Goal: Task Accomplishment & Management: Manage account settings

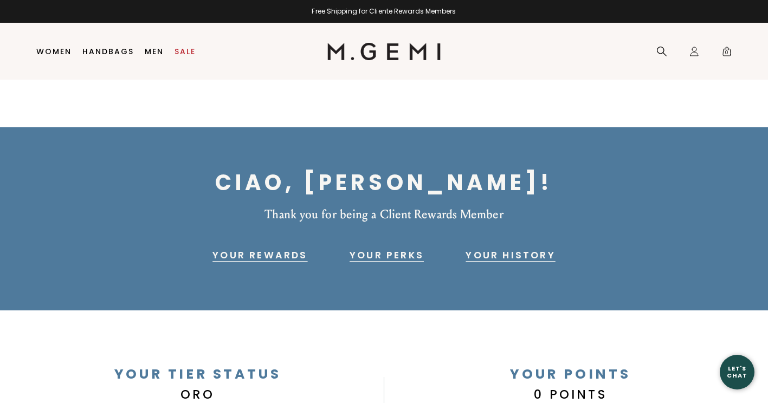
click at [489, 252] on link "Your History" at bounding box center [509, 255] width 89 height 13
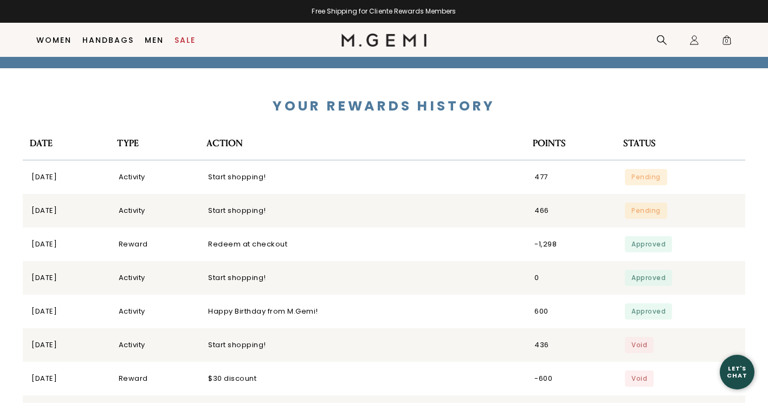
scroll to position [2529, 0]
click at [659, 35] on icon at bounding box center [661, 40] width 11 height 11
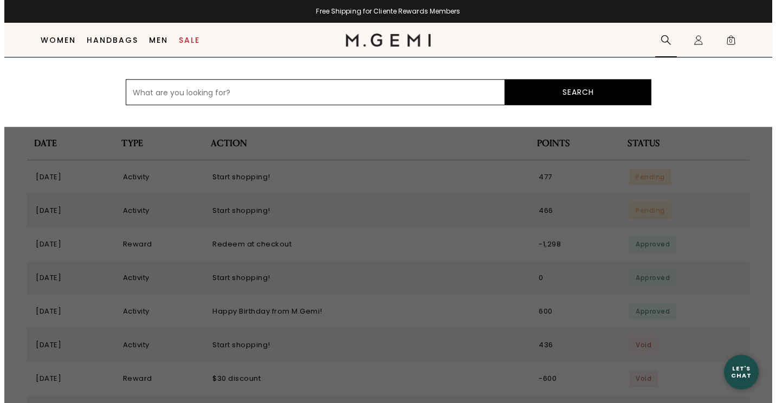
scroll to position [2518, 0]
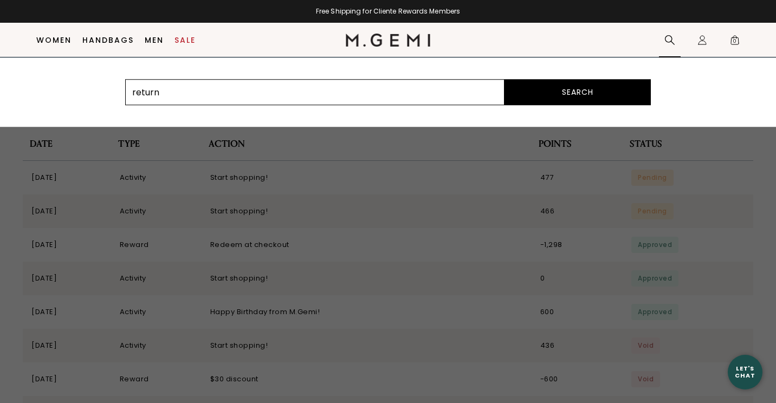
type input "return"
click at [504, 79] on button "Search" at bounding box center [577, 92] width 146 height 26
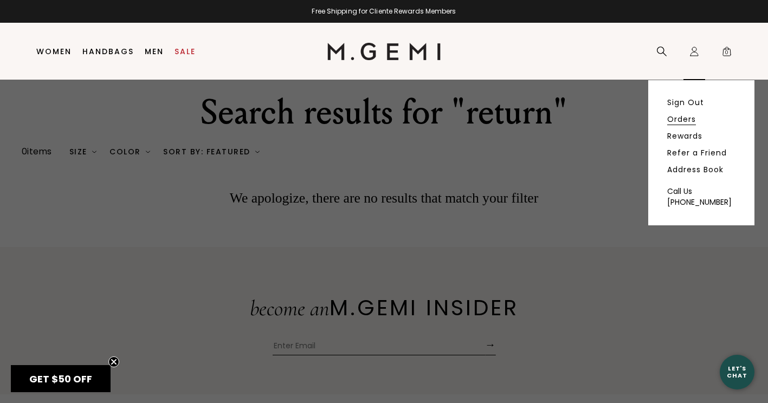
click at [686, 117] on link "Orders" at bounding box center [681, 119] width 29 height 10
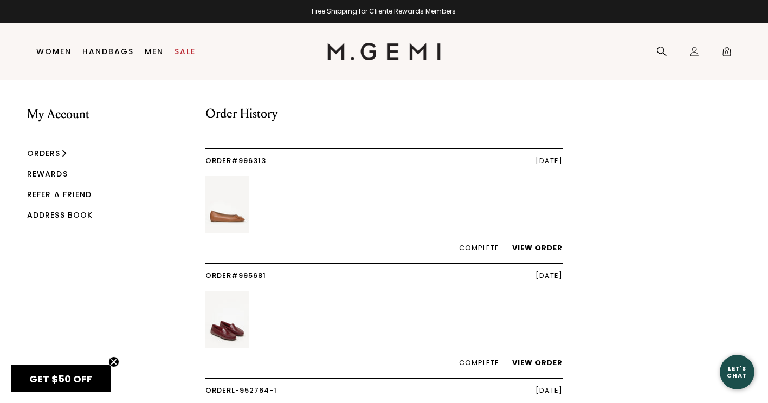
click at [544, 361] on link "View Order" at bounding box center [531, 363] width 61 height 10
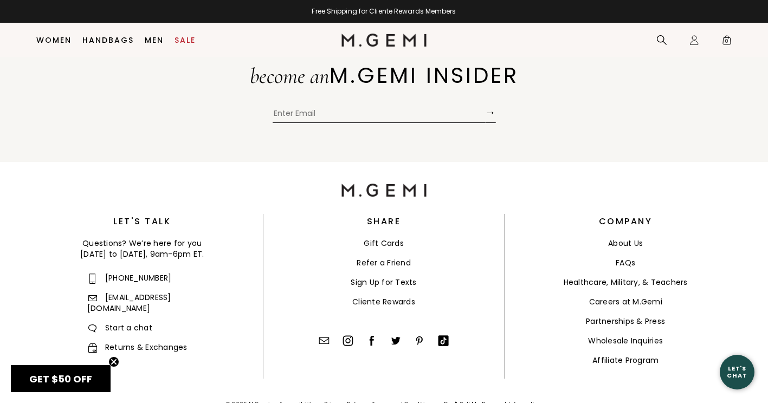
scroll to position [514, 0]
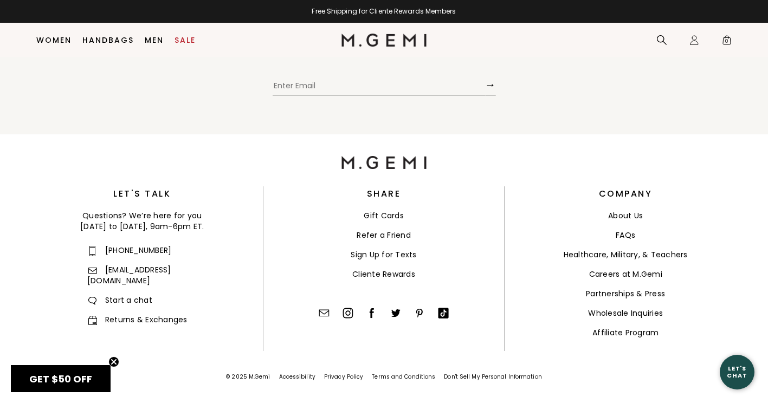
click at [140, 302] on ul "+1-844-574-4364 assistant@mgemi.com Start a chat Returns & Exchanges" at bounding box center [142, 285] width 110 height 80
click at [141, 314] on link "Returns & Exchanges" at bounding box center [137, 319] width 100 height 11
